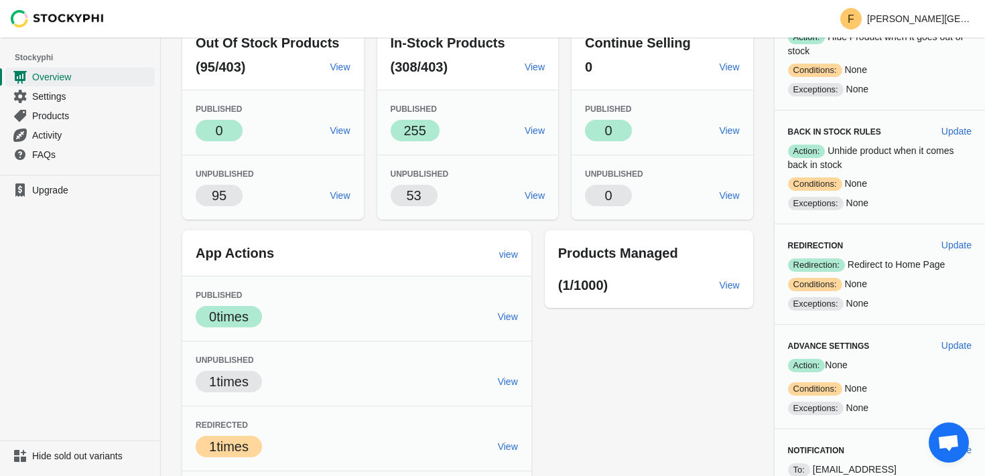
scroll to position [147, 0]
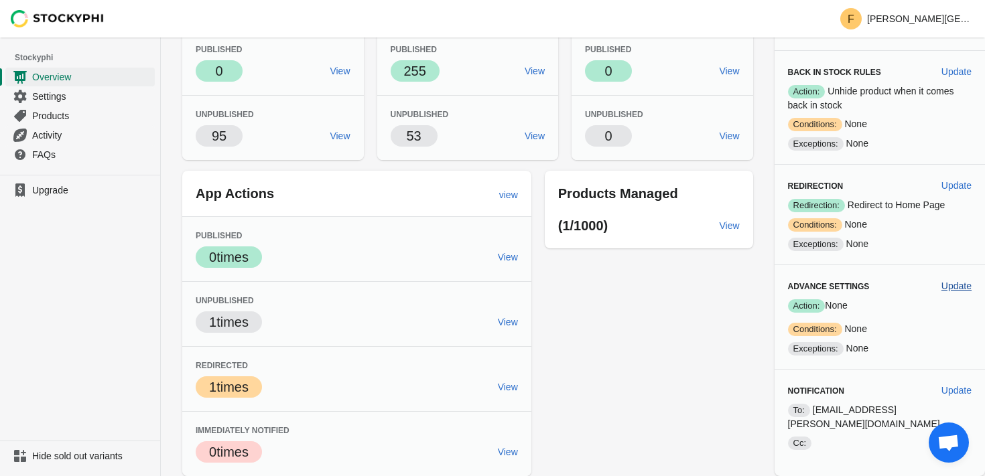
click at [950, 282] on span "Update" at bounding box center [956, 286] width 30 height 11
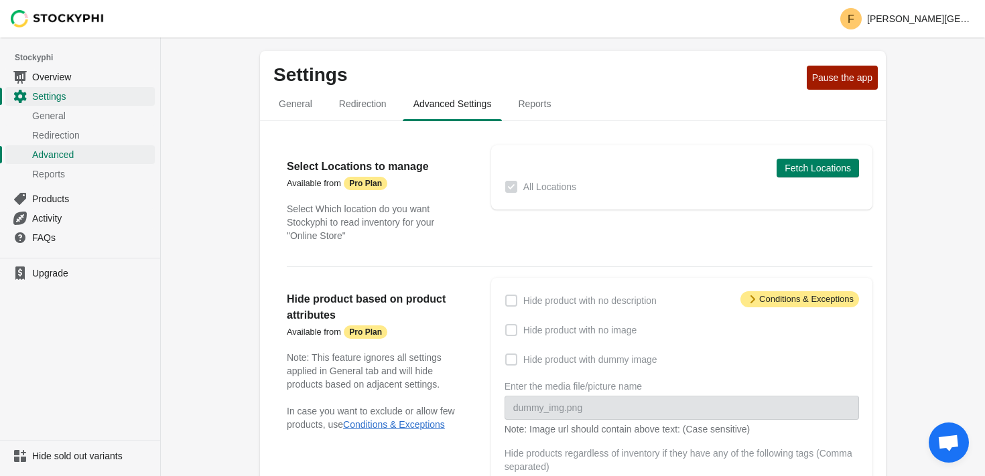
click at [508, 299] on span at bounding box center [511, 301] width 12 height 12
click at [362, 109] on span "Redirection" at bounding box center [362, 104] width 69 height 24
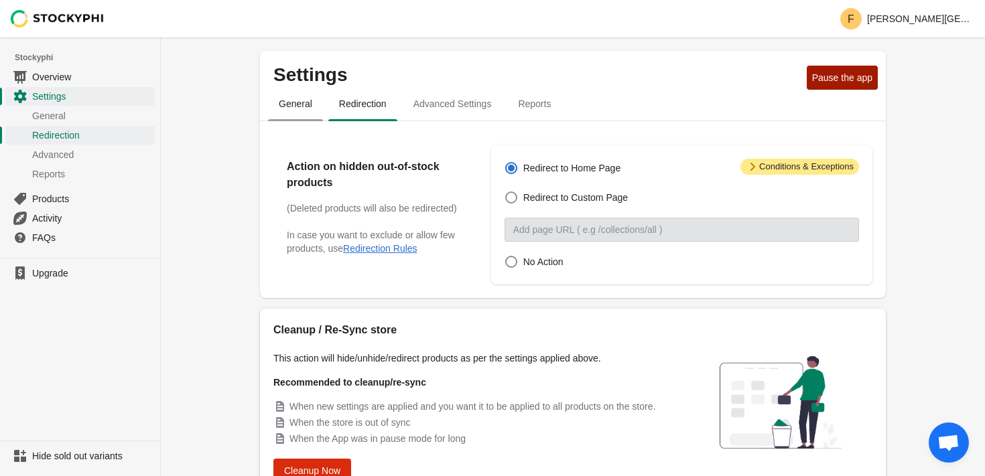
click at [297, 107] on span "General" at bounding box center [295, 104] width 55 height 24
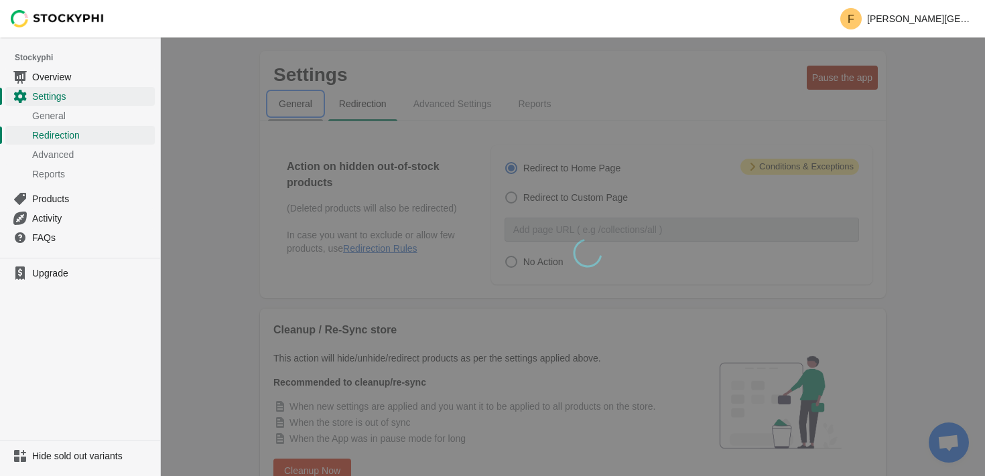
select select "hours"
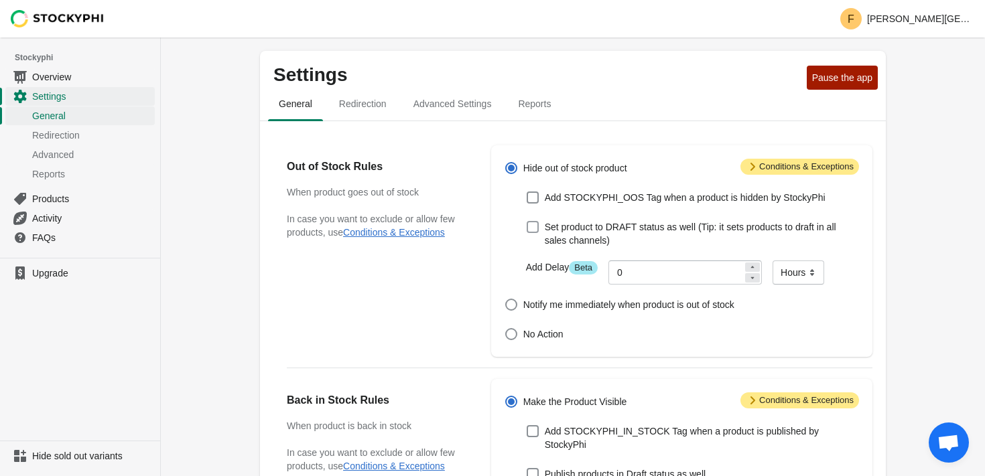
click at [535, 228] on span at bounding box center [532, 227] width 12 height 12
click at [527, 222] on input "Set product to DRAFT status as well (Tip: it sets products to draft in all sale…" at bounding box center [526, 221] width 1 height 1
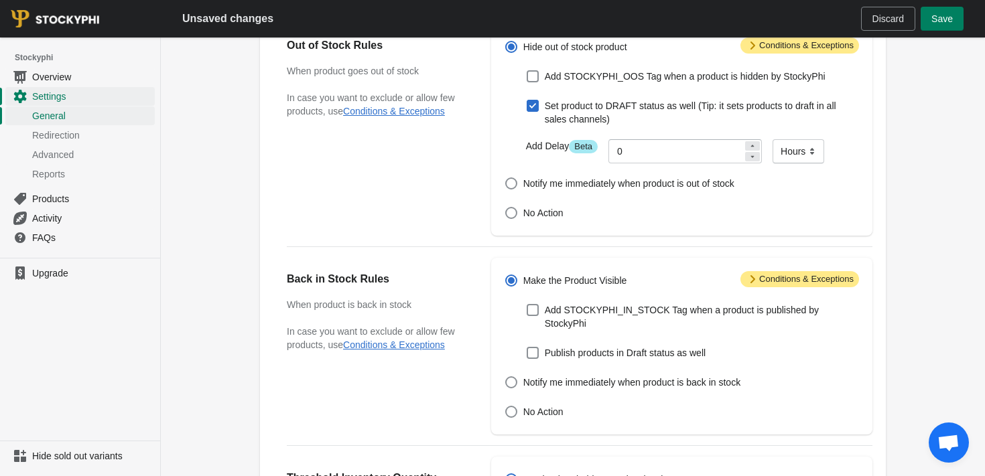
scroll to position [122, 0]
click at [537, 109] on span at bounding box center [532, 105] width 12 height 12
click at [527, 100] on input "Set product to DRAFT status as well (Tip: it sets products to draft in all sale…" at bounding box center [526, 99] width 1 height 1
checkbox input "false"
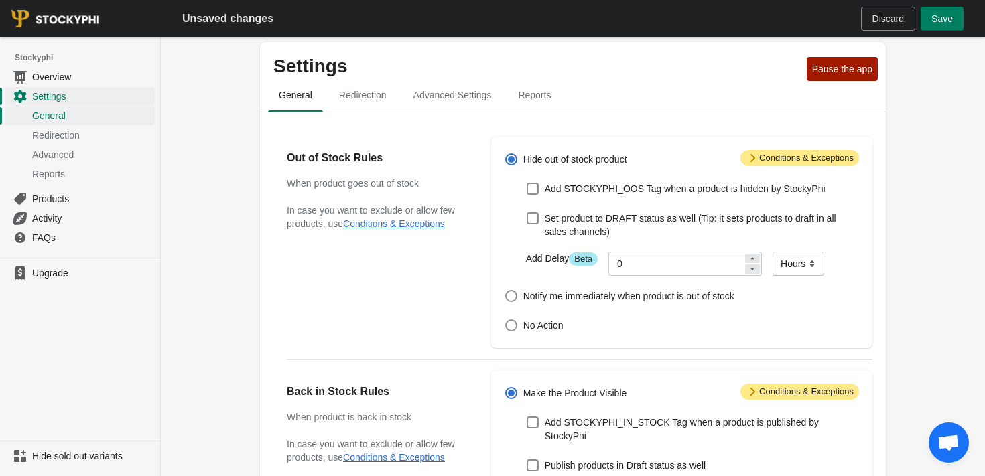
scroll to position [0, 0]
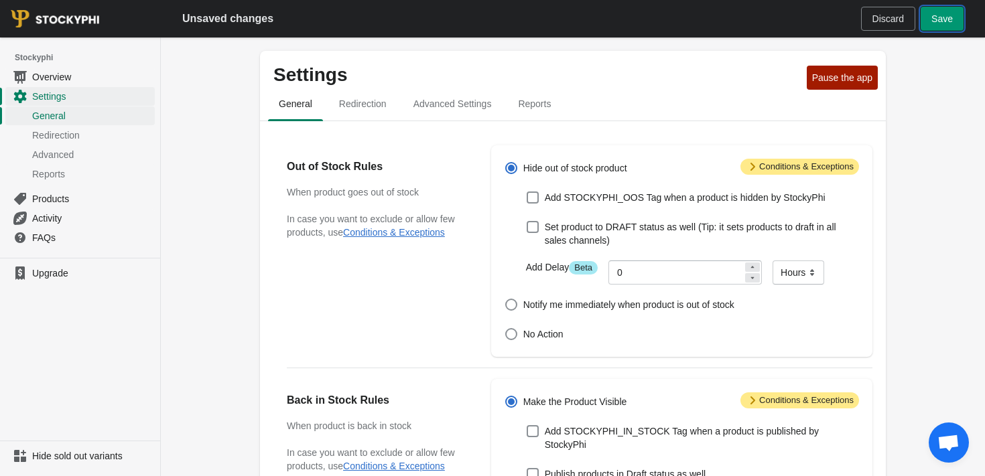
click at [936, 19] on span "Save" at bounding box center [941, 18] width 21 height 11
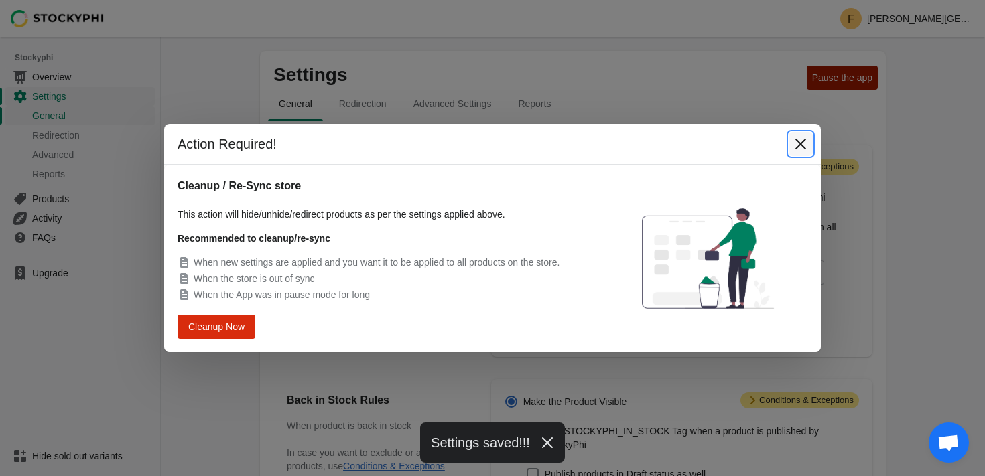
click at [800, 141] on icon "Close" at bounding box center [800, 143] width 13 height 13
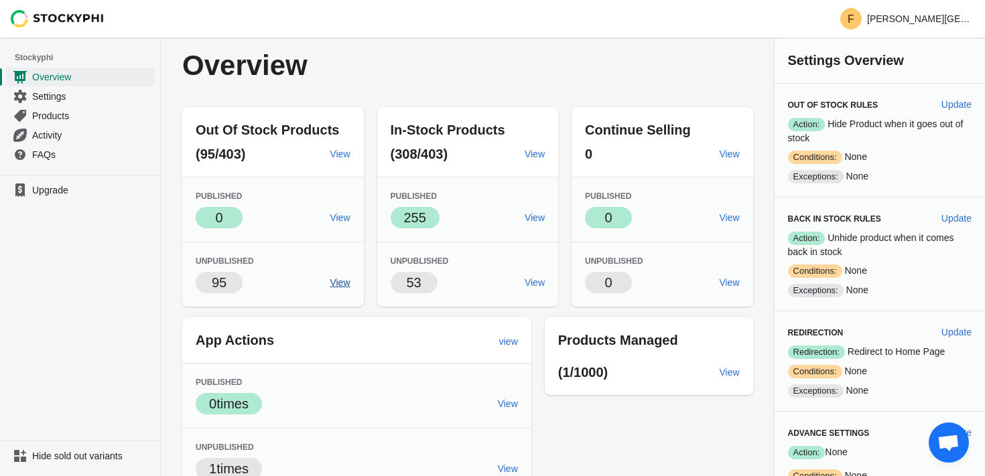
click at [344, 291] on link "View" at bounding box center [339, 283] width 31 height 24
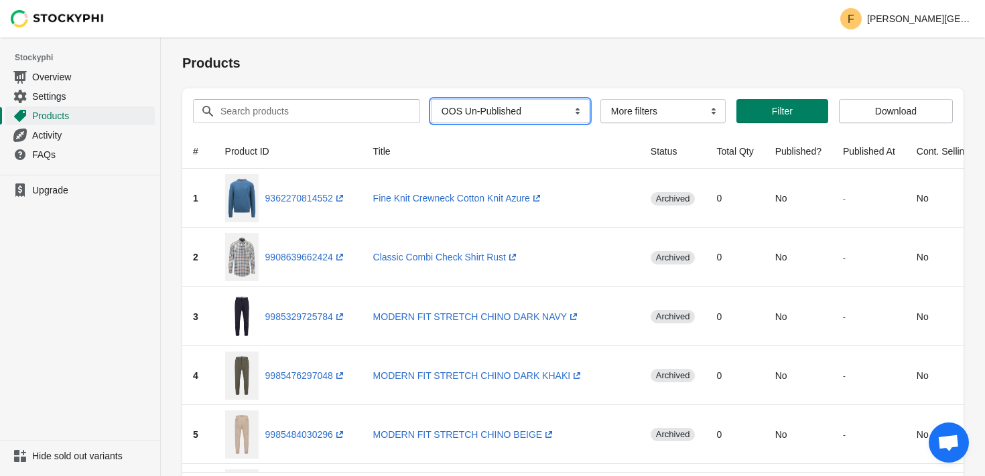
click at [530, 106] on select "All Products InStock InStock Published InStock Un-Published OOS OOS Published O…" at bounding box center [510, 111] width 159 height 24
click at [431, 99] on select "All Products InStock InStock Published InStock Un-Published OOS OOS Published O…" at bounding box center [510, 111] width 159 height 24
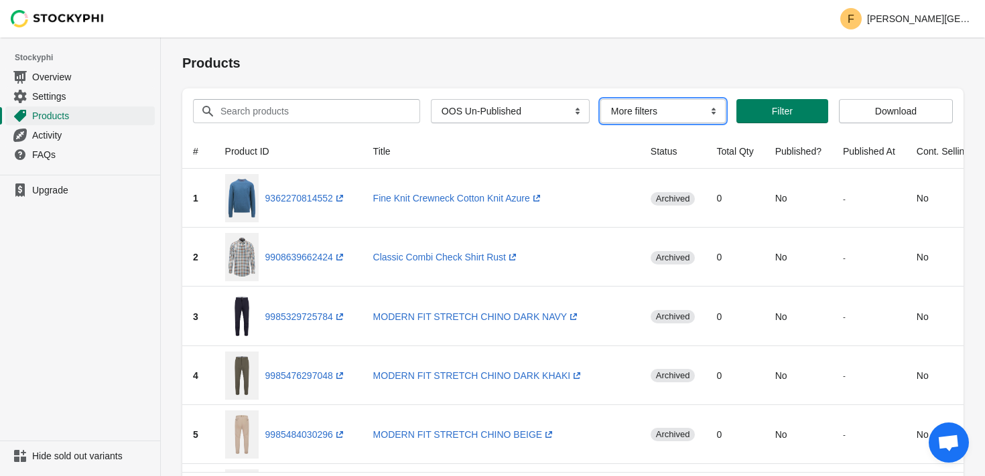
click at [620, 112] on select "More filters Delayed product hide" at bounding box center [662, 111] width 125 height 24
click at [600, 99] on select "More filters Delayed product hide" at bounding box center [662, 111] width 125 height 24
click at [782, 113] on span "Filter" at bounding box center [782, 111] width 21 height 11
click at [648, 109] on select "More filters Delayed product hide" at bounding box center [662, 111] width 125 height 24
click at [600, 99] on select "More filters Delayed product hide" at bounding box center [662, 111] width 125 height 24
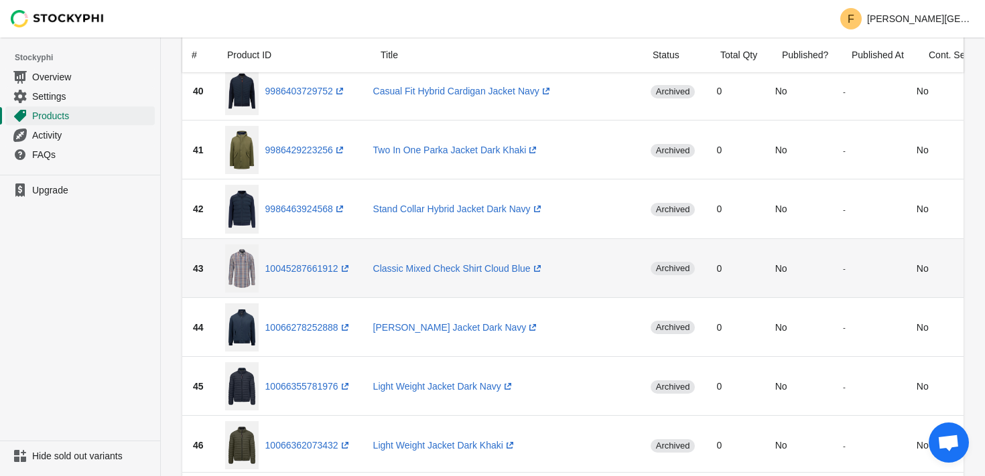
scroll to position [2745, 0]
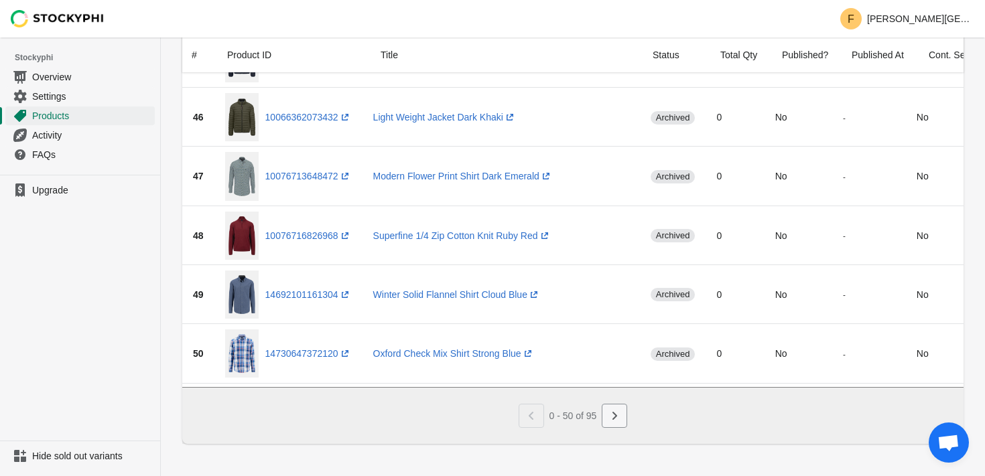
click at [620, 417] on icon "Next" at bounding box center [614, 415] width 13 height 13
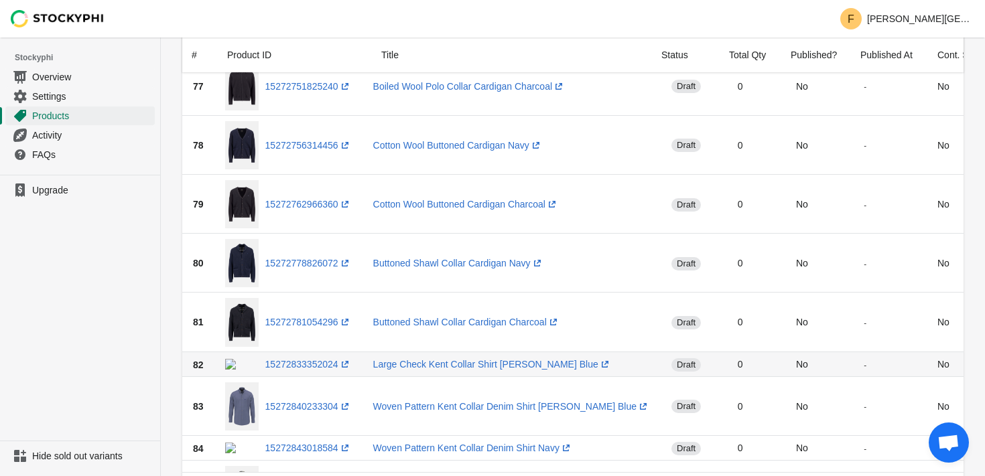
scroll to position [1706, 0]
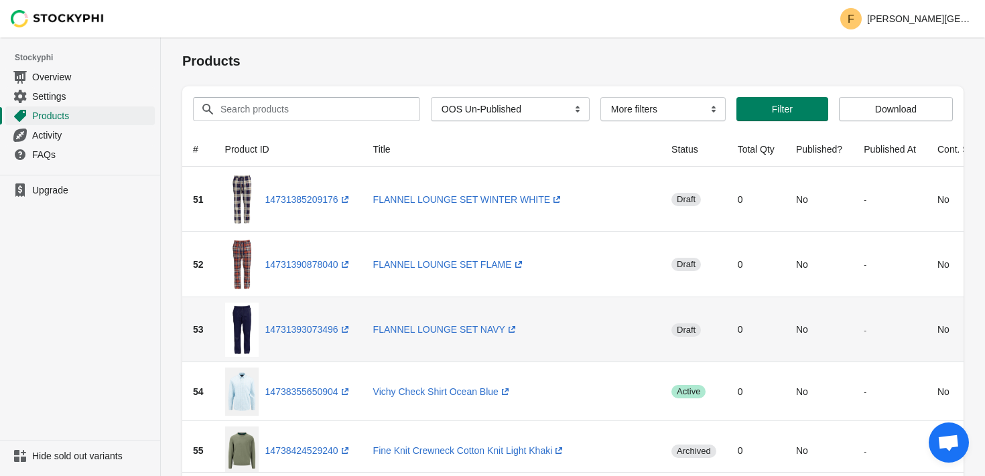
scroll to position [0, 0]
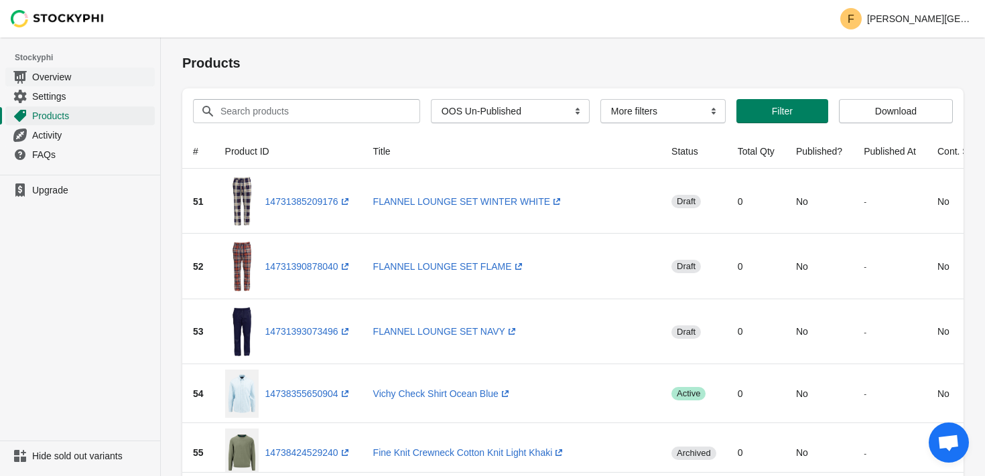
click at [58, 76] on span "Overview" at bounding box center [92, 76] width 120 height 13
